Goal: Information Seeking & Learning: Learn about a topic

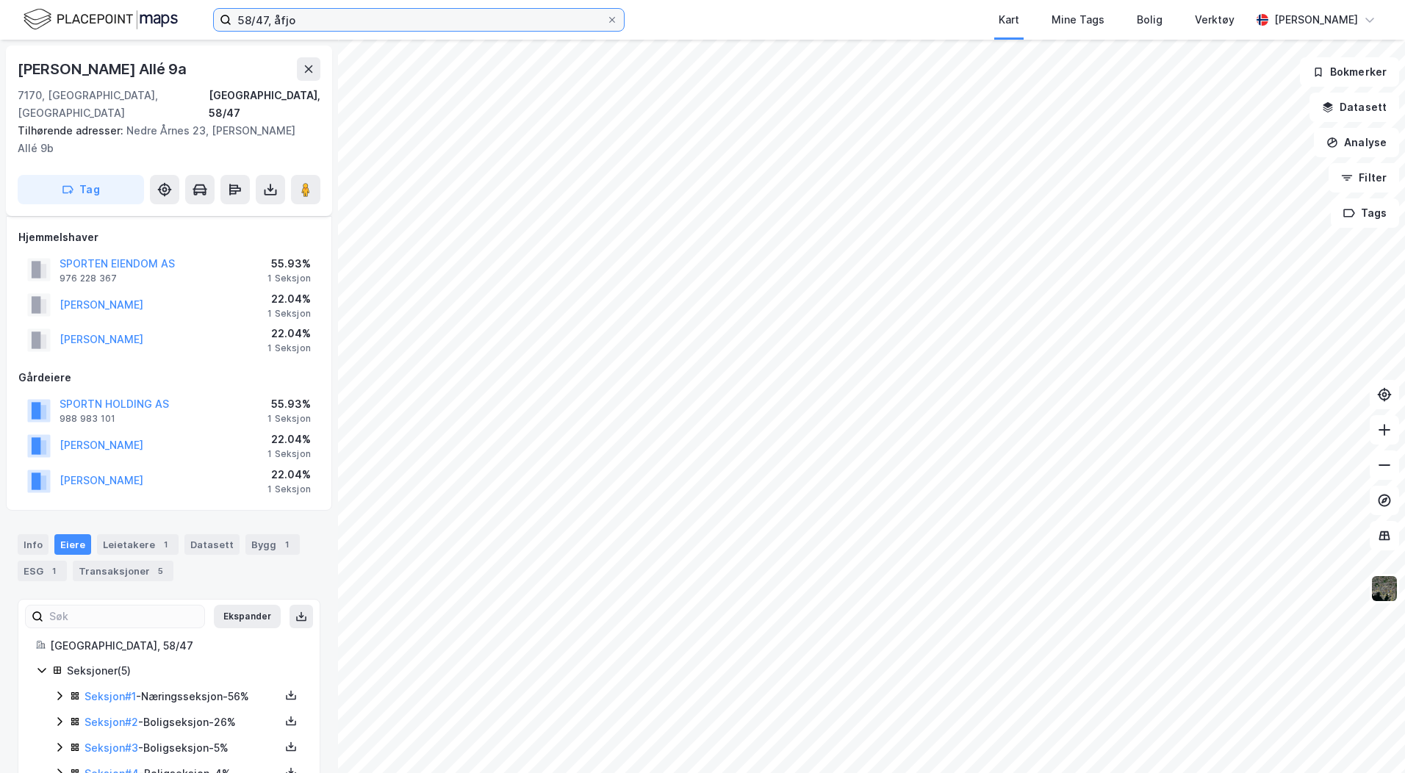
click at [271, 23] on input "58/47, åfjo" at bounding box center [418, 20] width 375 height 22
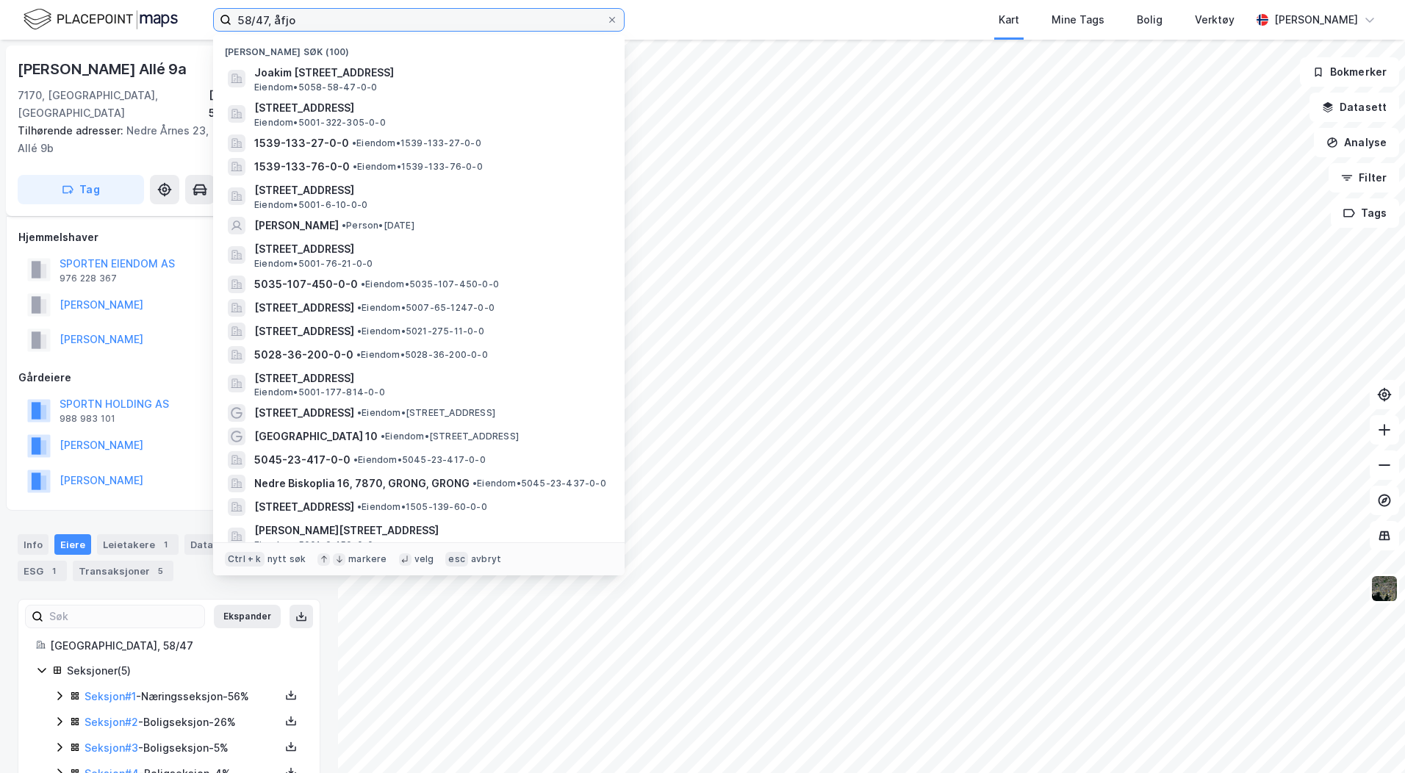
click at [271, 23] on input "58/47, åfjo" at bounding box center [418, 20] width 375 height 22
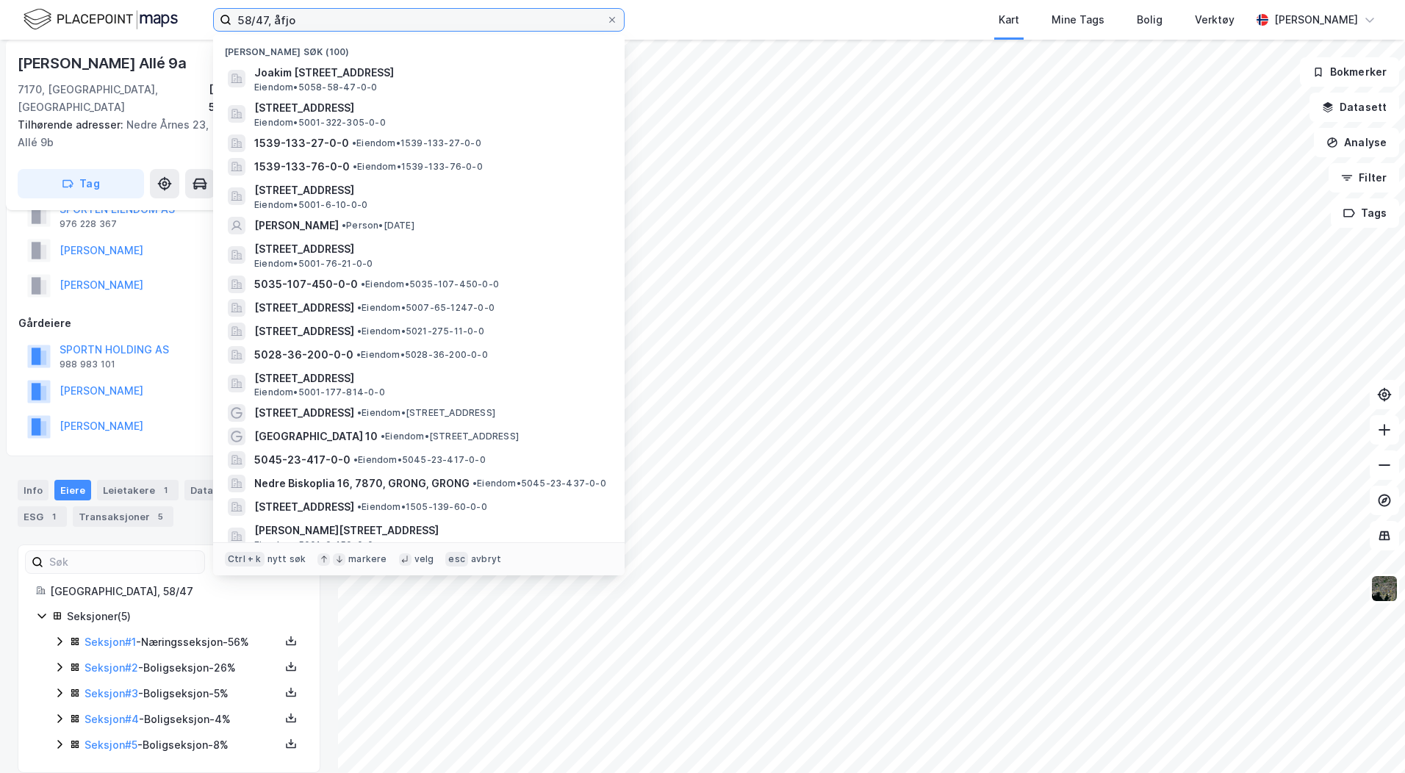
click at [271, 23] on input "58/47, åfjo" at bounding box center [418, 20] width 375 height 22
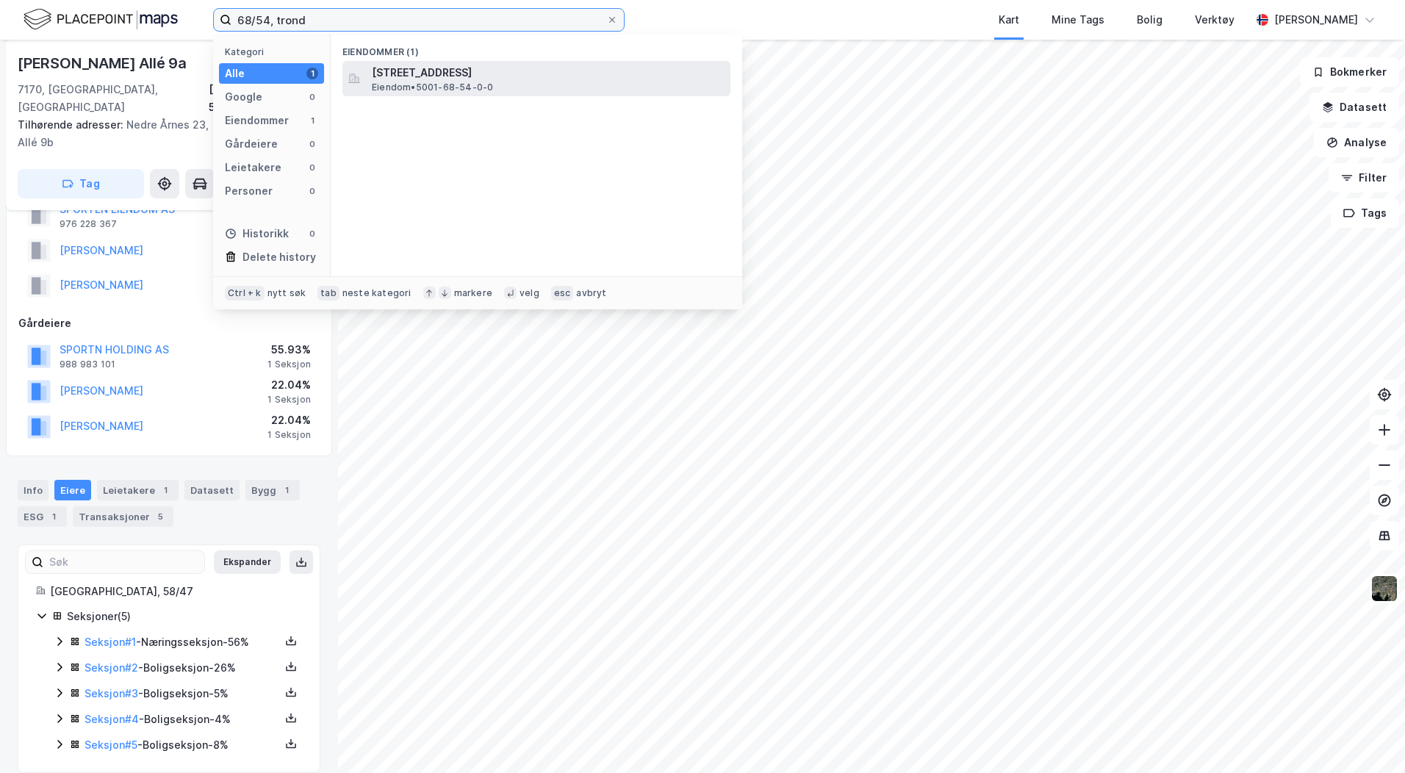
type input "68/54, trond"
click at [353, 70] on div at bounding box center [354, 79] width 12 height 18
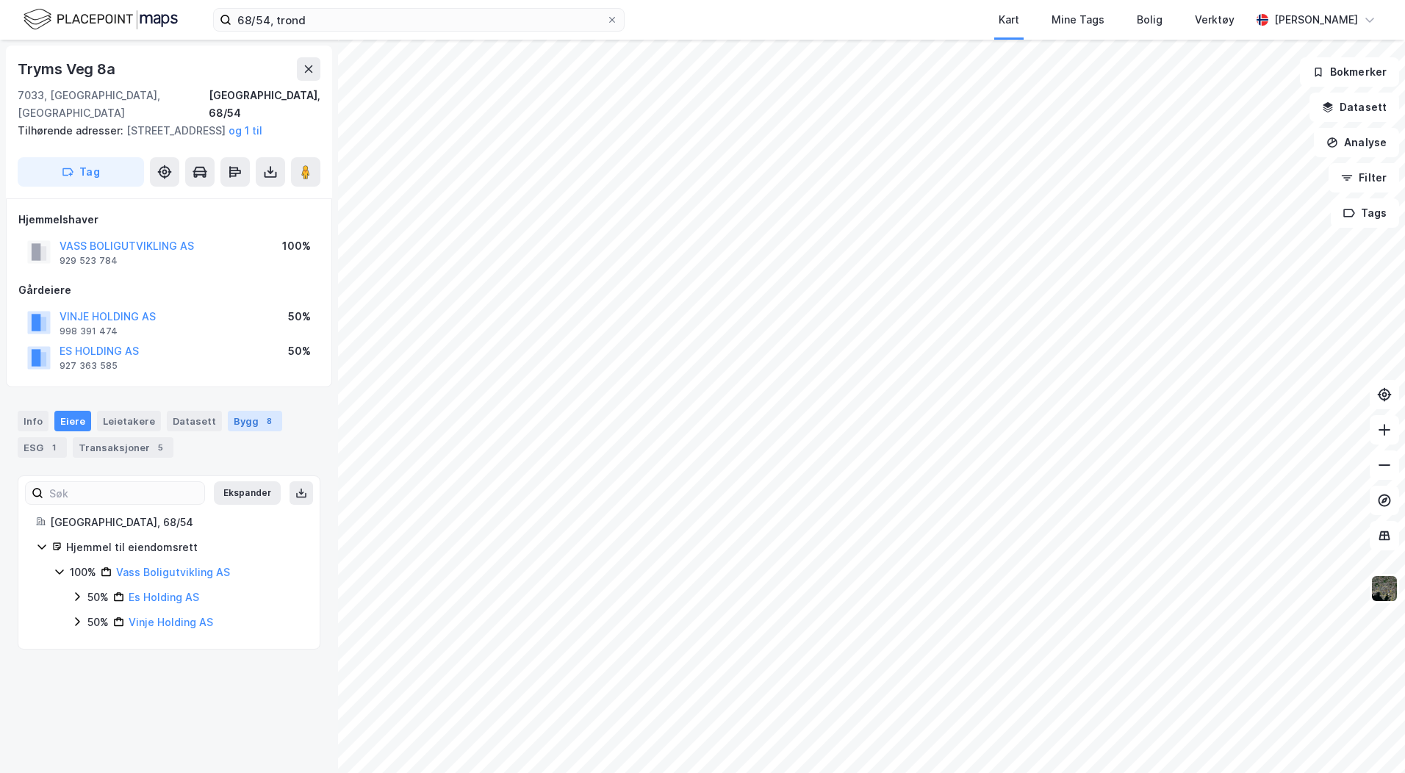
click at [232, 417] on div "Bygg 8" at bounding box center [255, 421] width 54 height 21
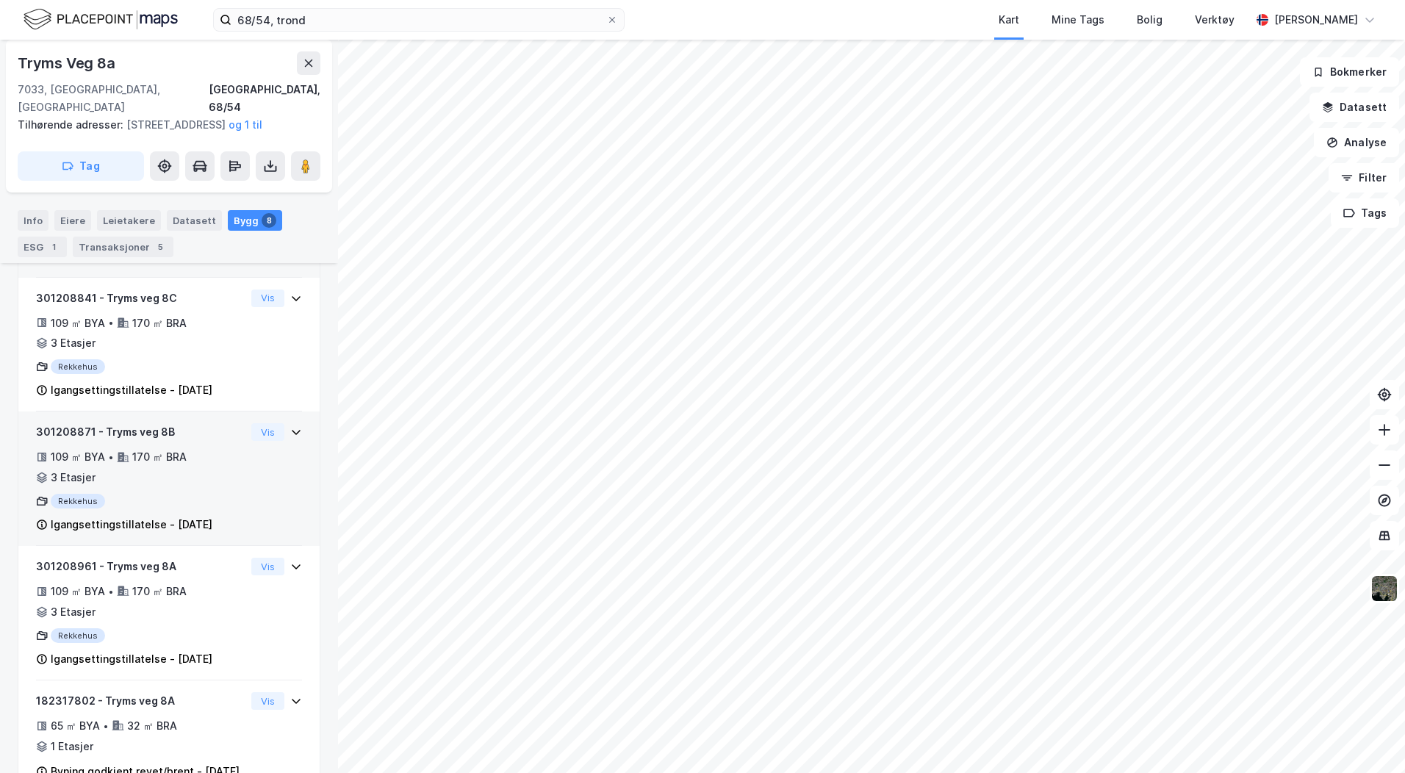
scroll to position [1010, 0]
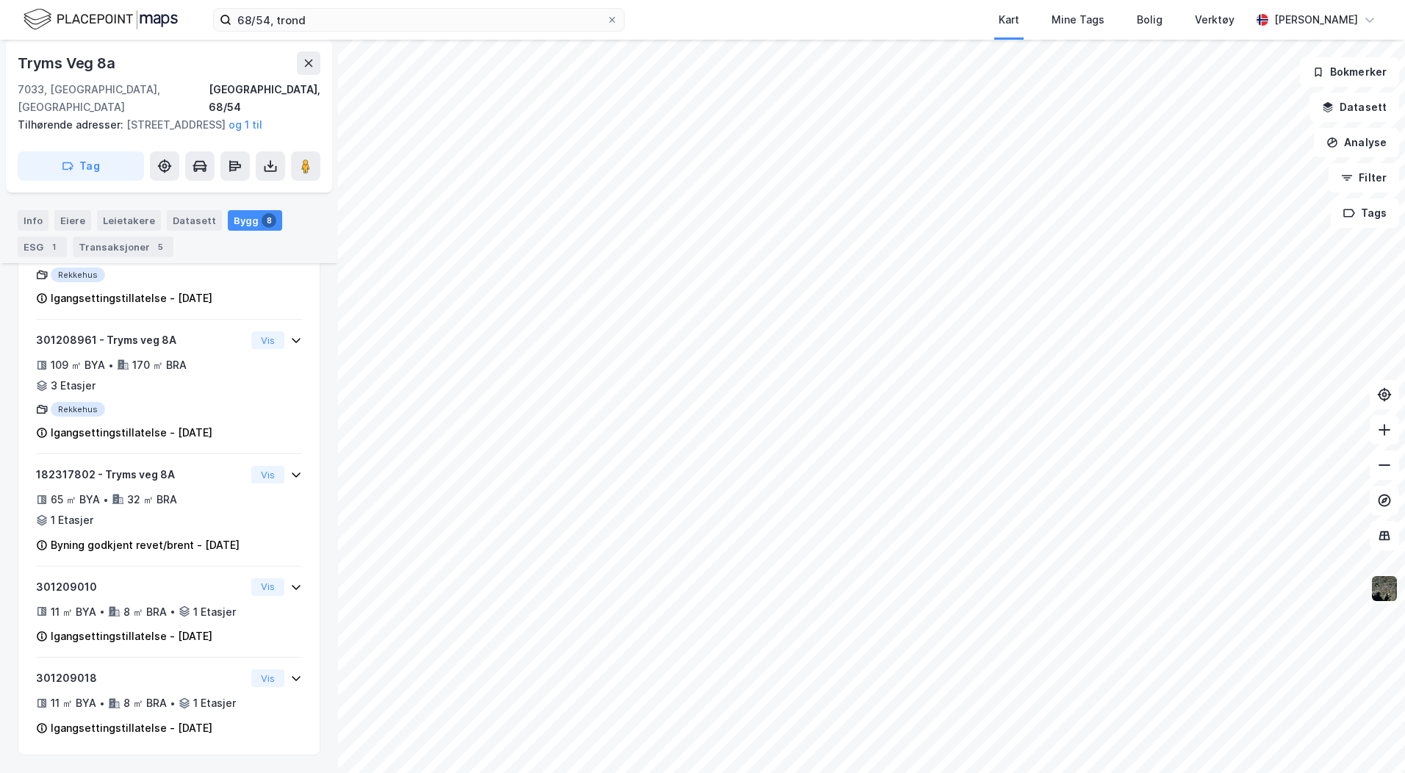
click at [1384, 592] on img at bounding box center [1384, 589] width 28 height 28
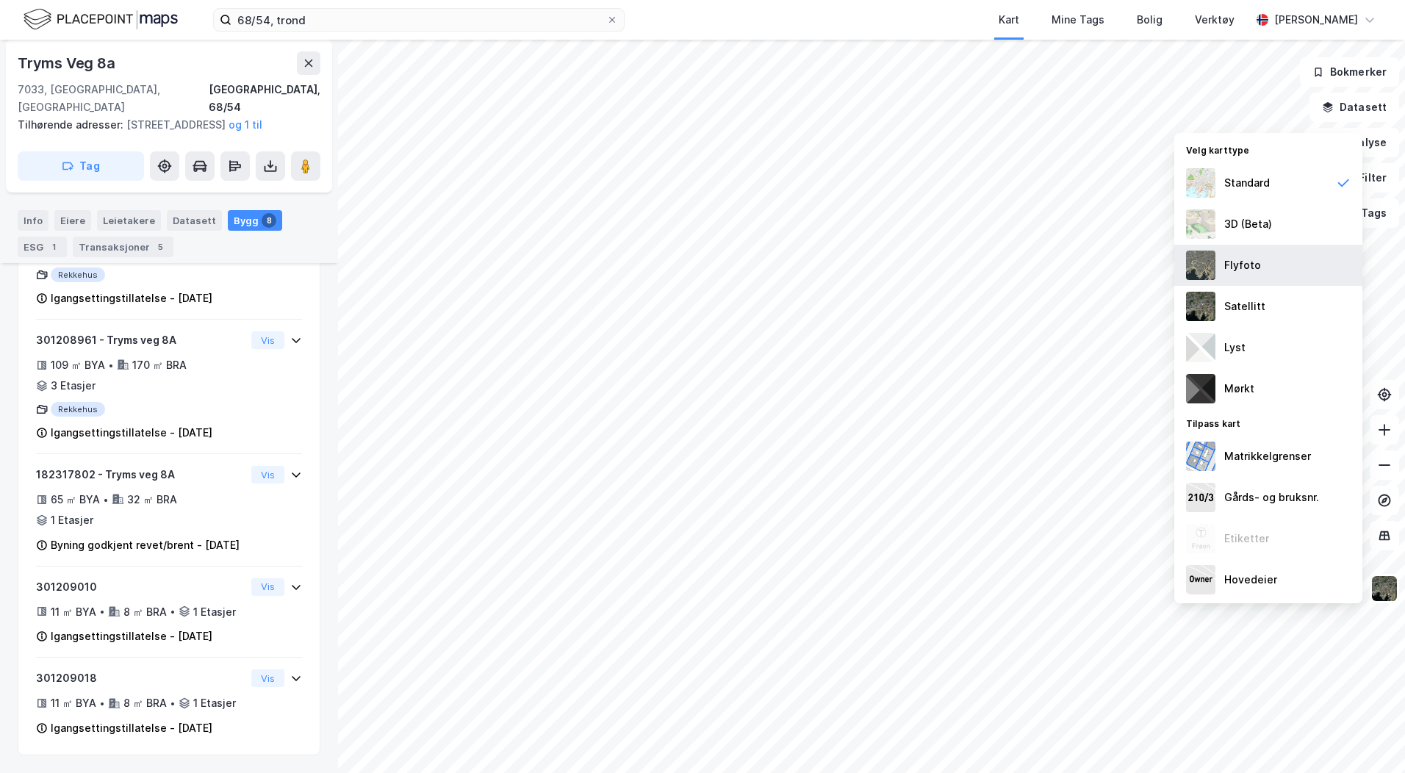
click at [1270, 267] on div "Flyfoto" at bounding box center [1268, 265] width 188 height 41
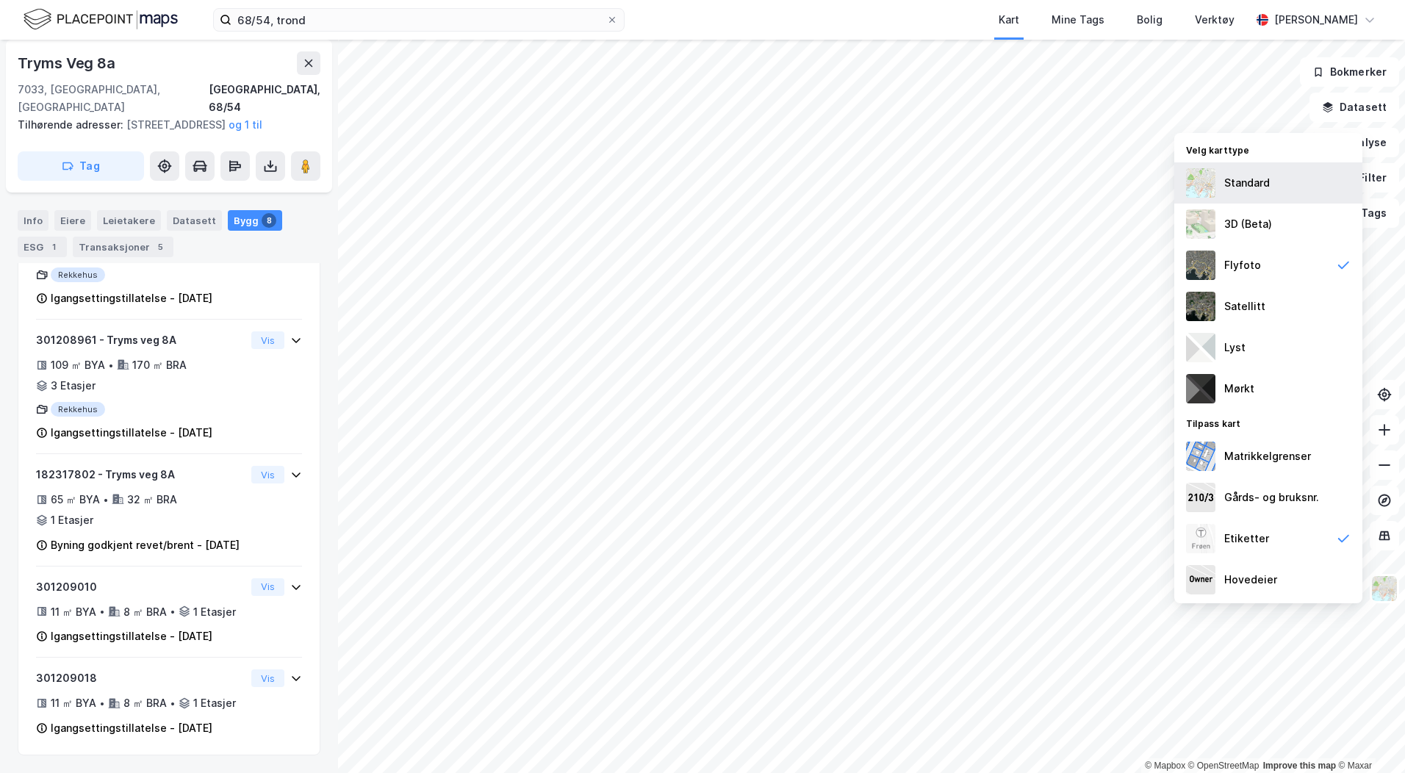
click at [1248, 181] on div "Standard" at bounding box center [1247, 183] width 46 height 18
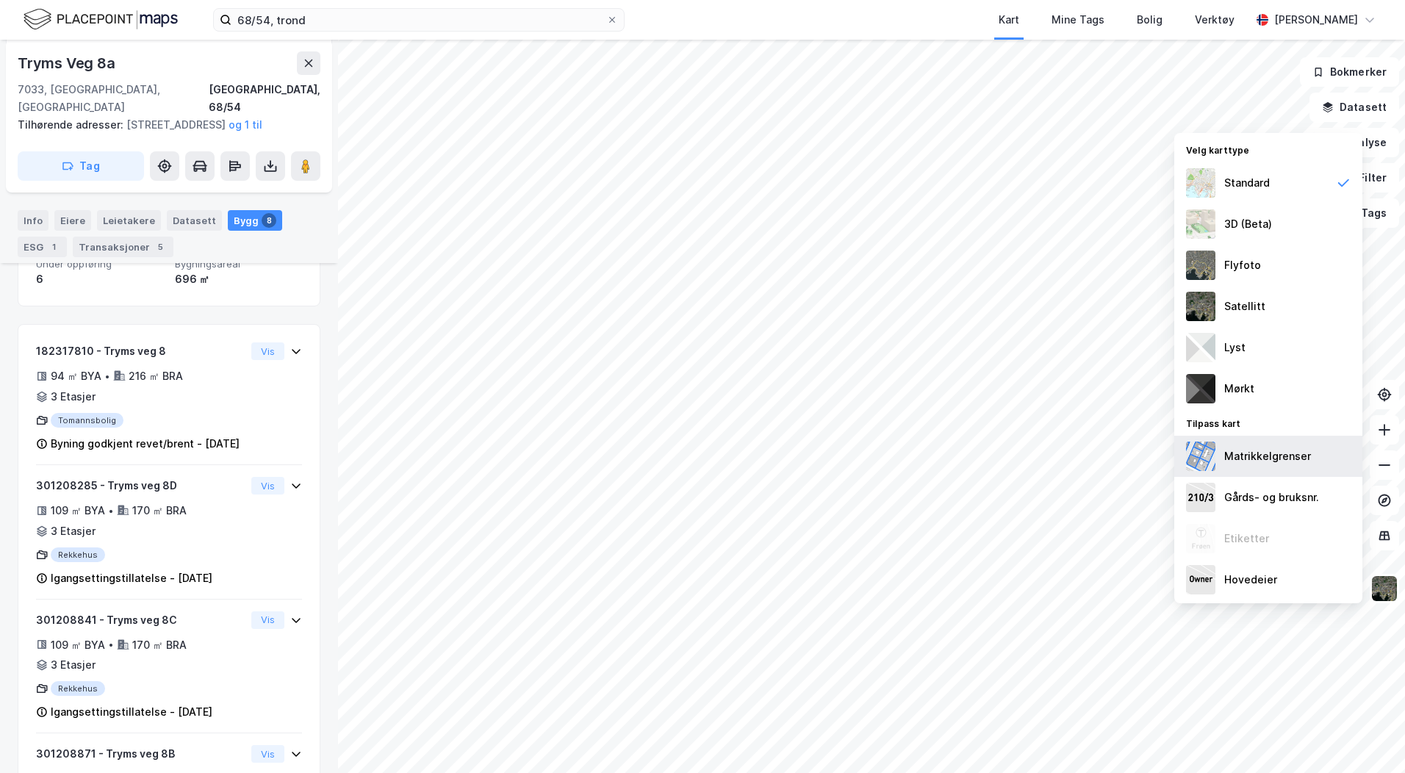
click at [1231, 447] on div "Matrikkelgrenser" at bounding box center [1267, 456] width 87 height 18
click at [1229, 488] on div "Gårds- og bruksnr." at bounding box center [1268, 497] width 188 height 41
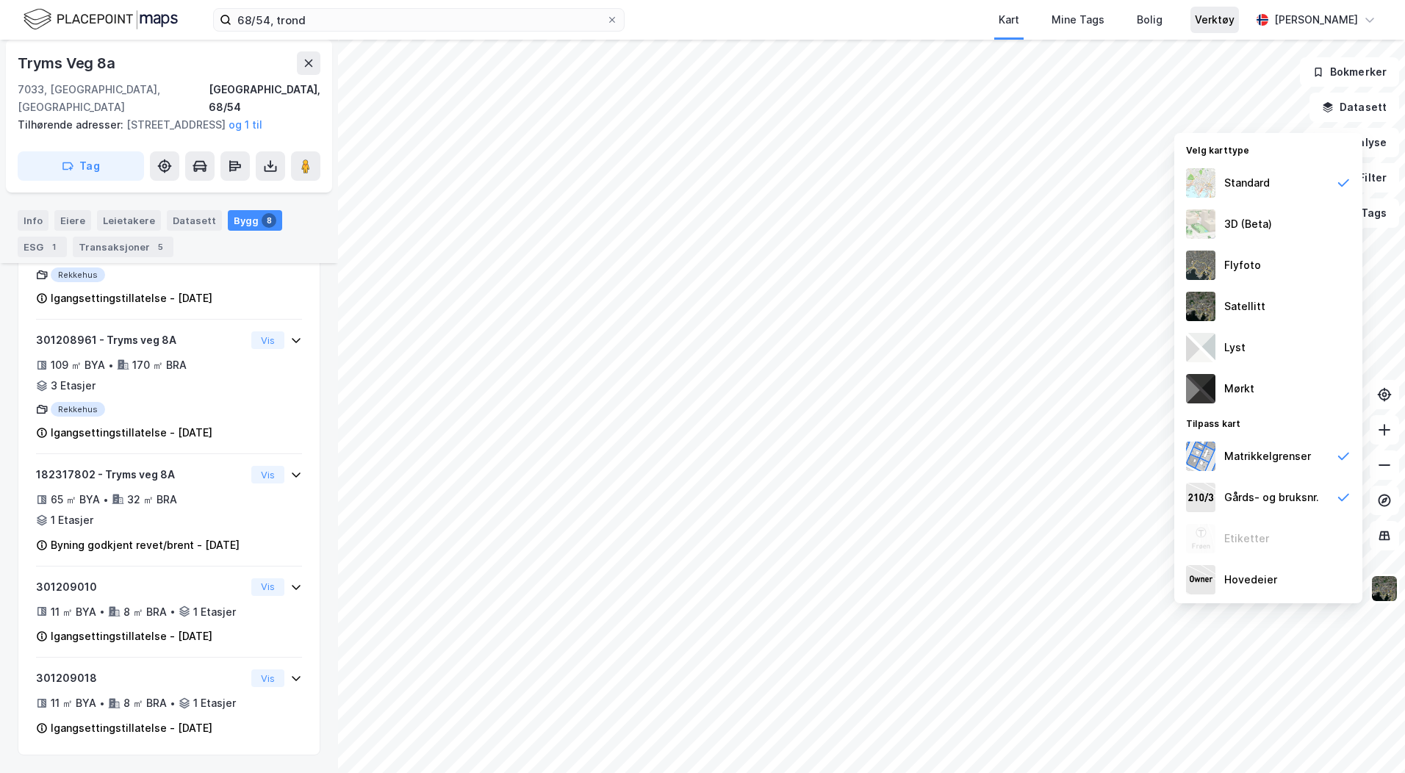
scroll to position [1010, 0]
